Goal: Navigation & Orientation: Find specific page/section

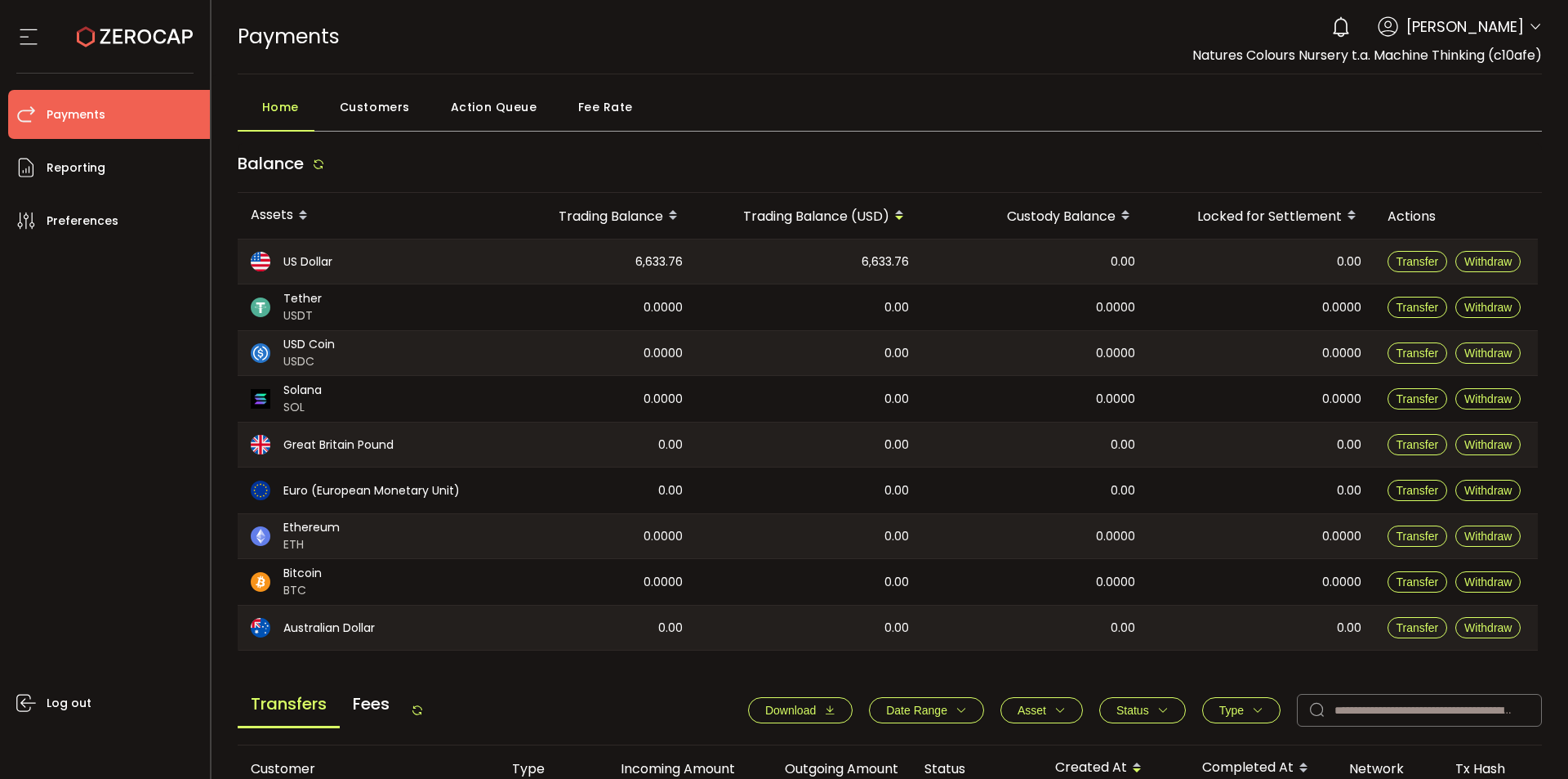
click at [615, 112] on span "Fee Rate" at bounding box center [606, 106] width 54 height 32
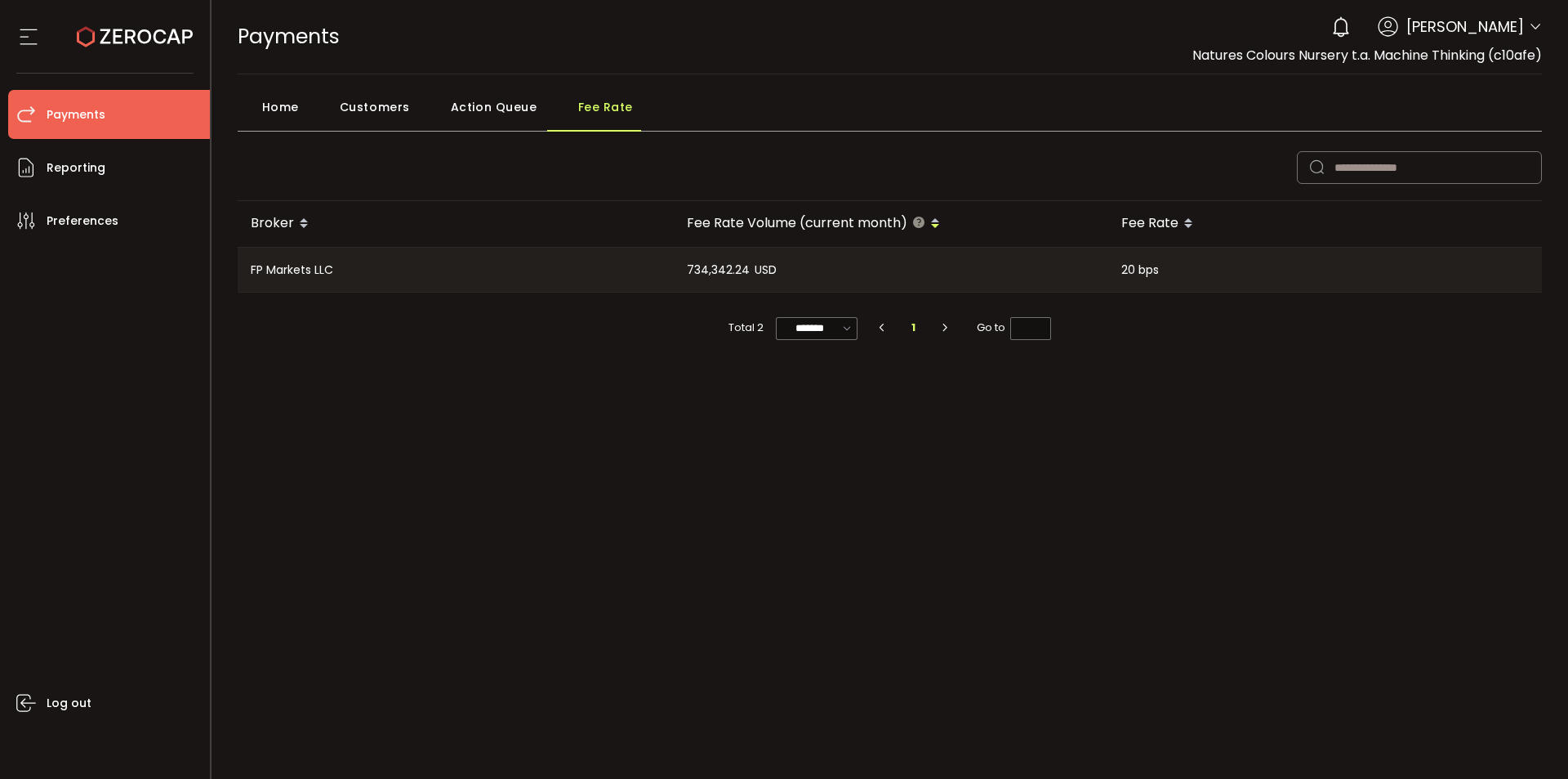
click at [268, 100] on span "Home" at bounding box center [281, 106] width 37 height 32
